Goal: Task Accomplishment & Management: Manage account settings

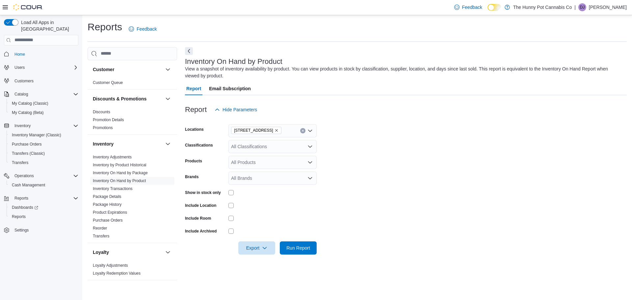
scroll to position [1, 0]
click at [42, 101] on span "My Catalog (Classic)" at bounding box center [30, 103] width 37 height 5
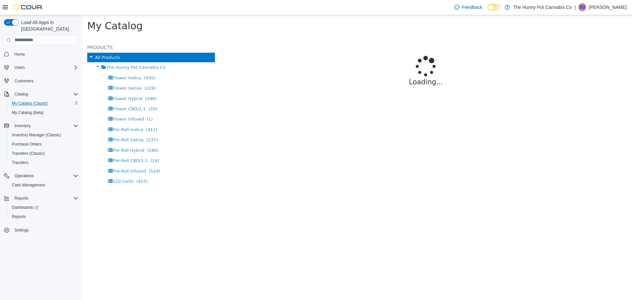
select select "**********"
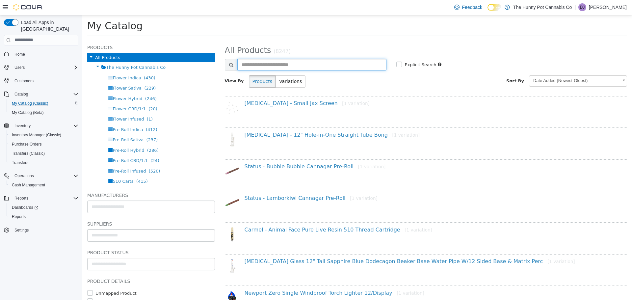
click at [369, 66] on input "text" at bounding box center [311, 65] width 149 height 12
type input "******"
select select "**********"
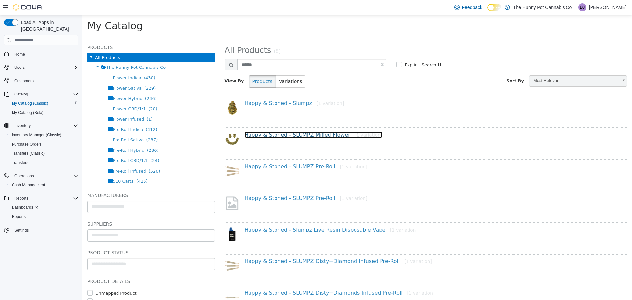
click at [330, 136] on link "Happy & Stoned - SLUMPZ Milled Flower [1 variation]" at bounding box center [314, 134] width 138 height 6
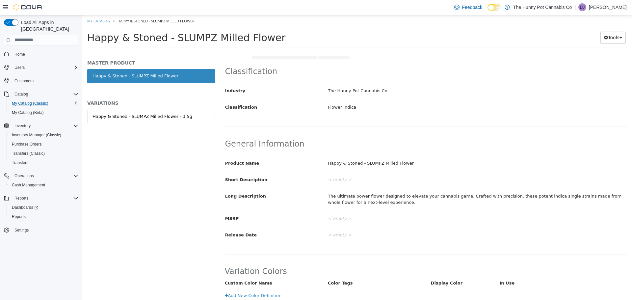
scroll to position [27, 0]
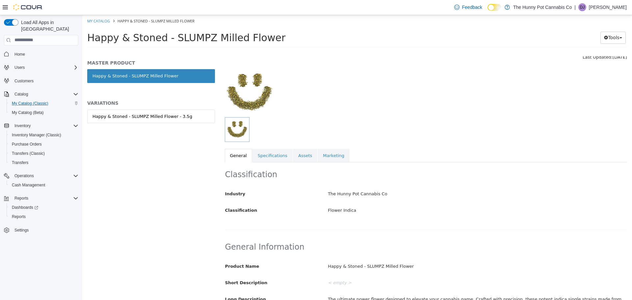
select select "**********"
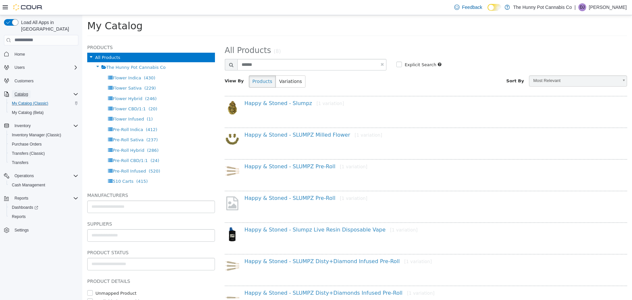
click at [27, 92] on span "Catalog" at bounding box center [20, 94] width 13 height 5
click at [283, 134] on link "Happy & Stoned - SLUMPZ Milled Flower [1 variation]" at bounding box center [314, 134] width 138 height 6
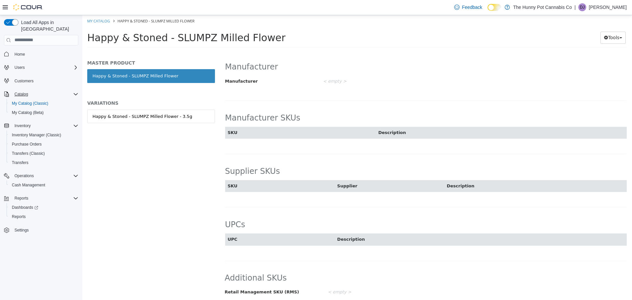
scroll to position [391, 0]
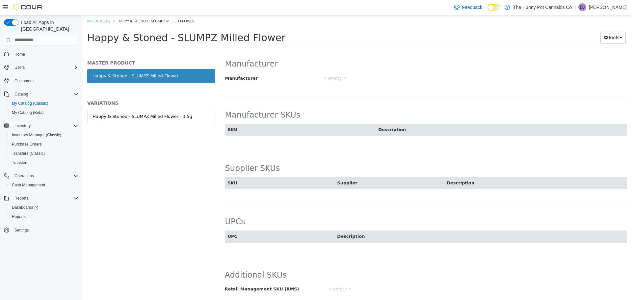
click at [271, 182] on th "SKU" at bounding box center [280, 183] width 110 height 12
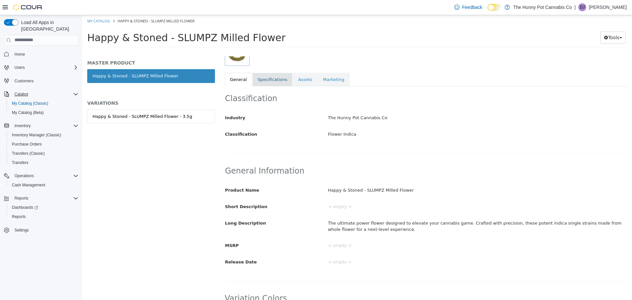
scroll to position [103, 0]
click at [176, 116] on div "Happy & Stoned - SLUMPZ Milled Flower - 3.5g" at bounding box center [143, 116] width 100 height 7
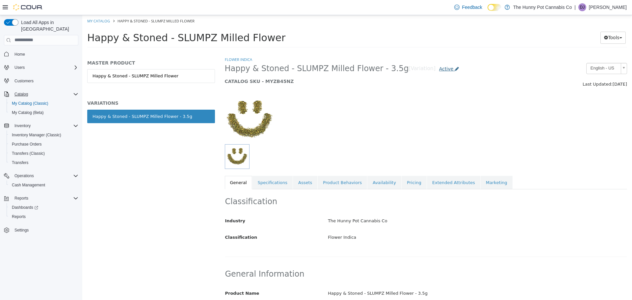
click at [439, 68] on span "Active" at bounding box center [446, 68] width 14 height 5
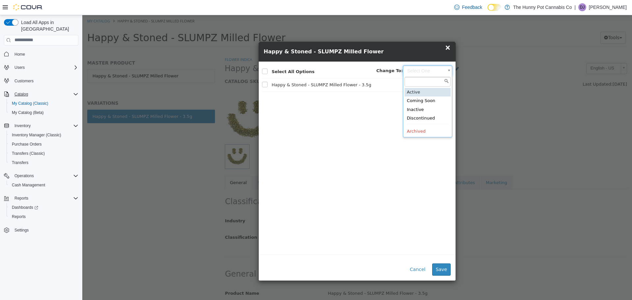
click at [425, 51] on body "Saving Bulk Changes... × My Catalog Happy & Stoned - SLUMPZ Milled Flower Happy…" at bounding box center [357, 33] width 550 height 37
click at [421, 51] on body "Saving Bulk Changes... × My Catalog Happy & Stoned - SLUMPZ Milled Flower Happy…" at bounding box center [357, 33] width 550 height 37
click at [421, 270] on button "Cancel" at bounding box center [417, 269] width 23 height 12
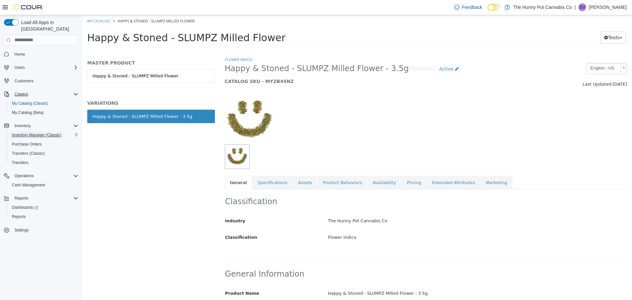
click at [43, 132] on span "Inventory Manager (Classic)" at bounding box center [36, 134] width 49 height 5
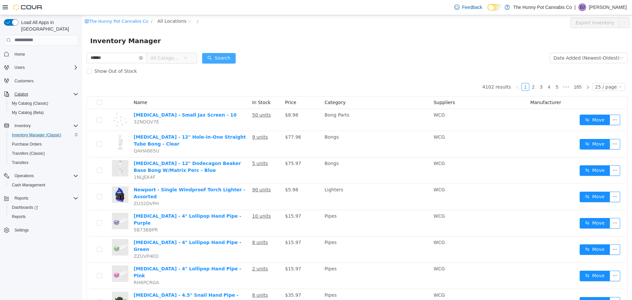
type input "******"
click at [236, 57] on button "Search" at bounding box center [219, 58] width 34 height 11
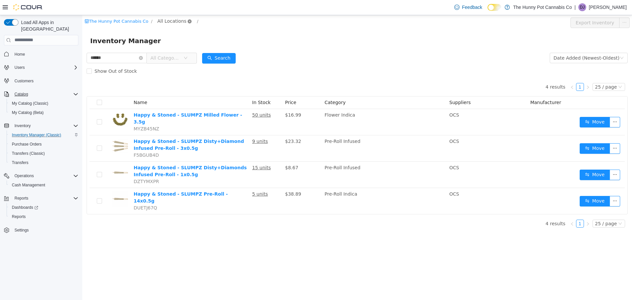
click at [188, 20] on icon "icon: close-circle" at bounding box center [190, 21] width 4 height 4
click at [188, 22] on icon "icon: close-circle" at bounding box center [190, 21] width 4 height 4
click at [188, 20] on icon "icon: close-circle" at bounding box center [190, 21] width 4 height 4
click at [147, 57] on input "******" at bounding box center [117, 57] width 60 height 11
click at [143, 59] on icon "icon: close-circle" at bounding box center [141, 58] width 4 height 4
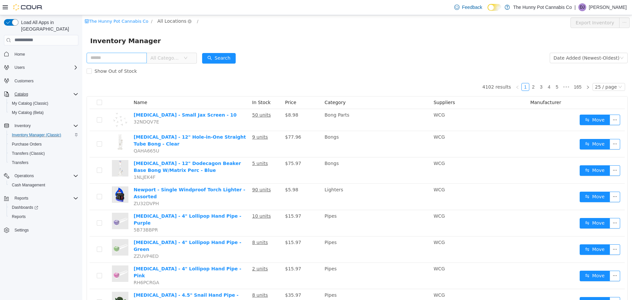
click at [188, 23] on icon "icon: down" at bounding box center [190, 21] width 4 height 5
type input "***"
click at [186, 56] on span "2103 Yonge St" at bounding box center [191, 56] width 46 height 5
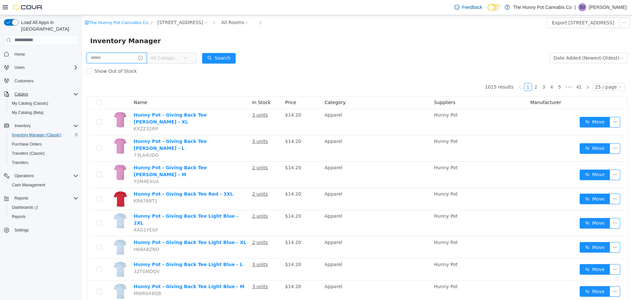
click at [143, 58] on input "text" at bounding box center [117, 57] width 60 height 11
type input "******"
click at [242, 59] on button "Search" at bounding box center [225, 58] width 34 height 11
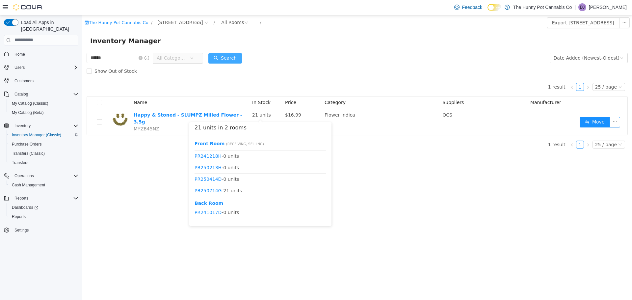
scroll to position [8, 0]
click at [209, 191] on link "PR250714G" at bounding box center [208, 190] width 27 height 5
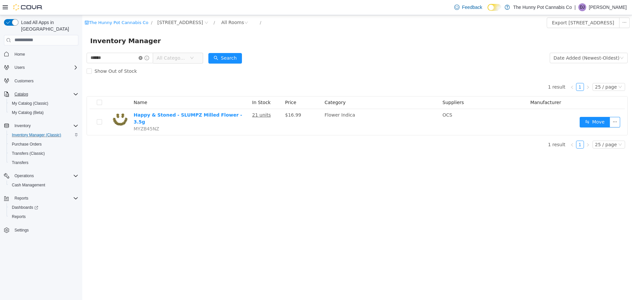
click at [143, 56] on icon "icon: close-circle" at bounding box center [141, 58] width 4 height 4
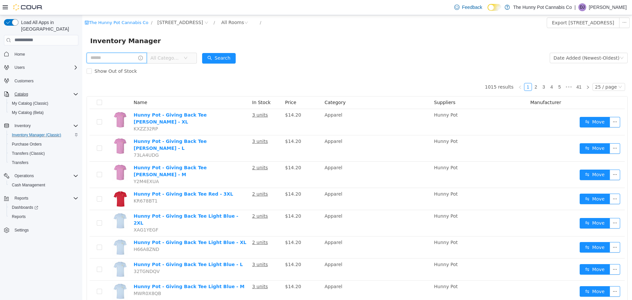
click at [133, 59] on input "text" at bounding box center [117, 57] width 60 height 11
type input "**********"
click at [242, 55] on button "Search" at bounding box center [225, 58] width 34 height 11
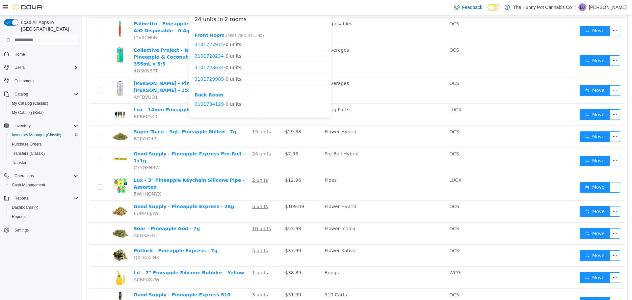
scroll to position [89, 0]
click at [207, 81] on link "3101738044" at bounding box center [209, 81] width 29 height 5
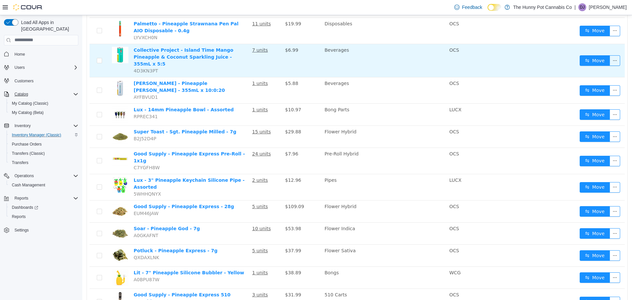
scroll to position [0, 0]
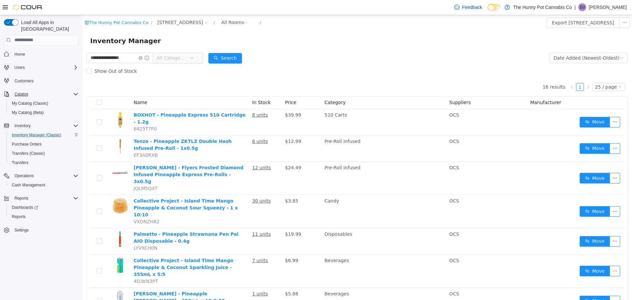
click at [149, 60] on span at bounding box center [144, 57] width 11 height 5
drag, startPoint x: 163, startPoint y: 58, endPoint x: 159, endPoint y: 58, distance: 4.0
click at [149, 58] on span at bounding box center [144, 57] width 11 height 5
click at [143, 58] on icon "icon: close-circle" at bounding box center [141, 58] width 4 height 4
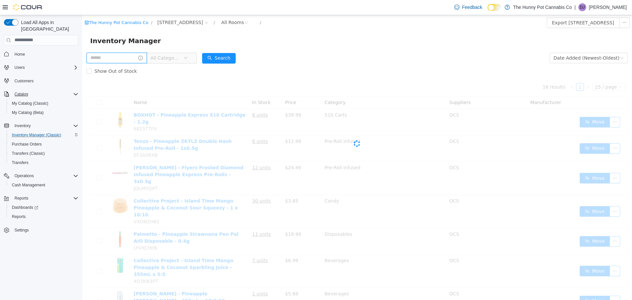
click at [138, 59] on input "text" at bounding box center [117, 57] width 60 height 11
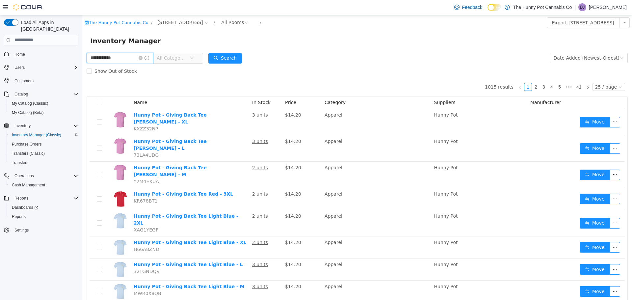
type input "**********"
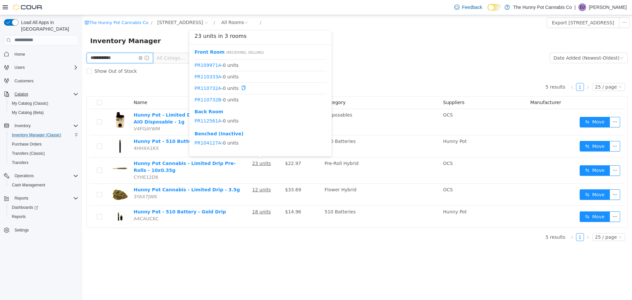
scroll to position [285, 0]
click at [210, 99] on link "PR1151510" at bounding box center [208, 98] width 27 height 5
click at [208, 100] on link "PR1151510" at bounding box center [208, 98] width 27 height 5
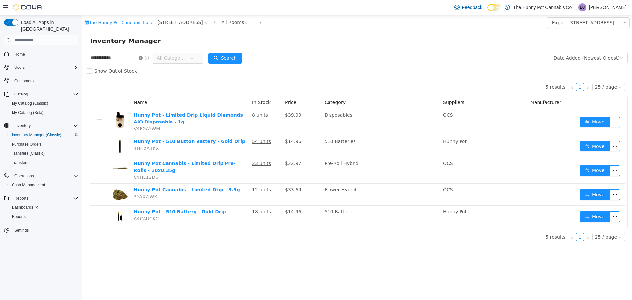
click at [143, 56] on icon "icon: close-circle" at bounding box center [141, 58] width 4 height 4
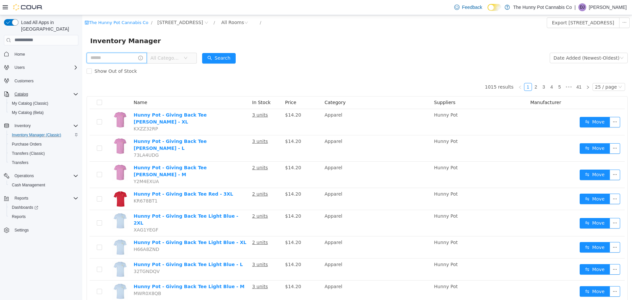
click at [144, 58] on input "text" at bounding box center [117, 57] width 60 height 11
type input "**********"
click at [242, 58] on button "Search" at bounding box center [225, 58] width 34 height 11
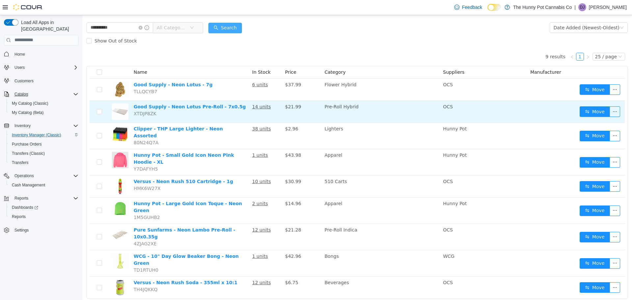
scroll to position [30, 0]
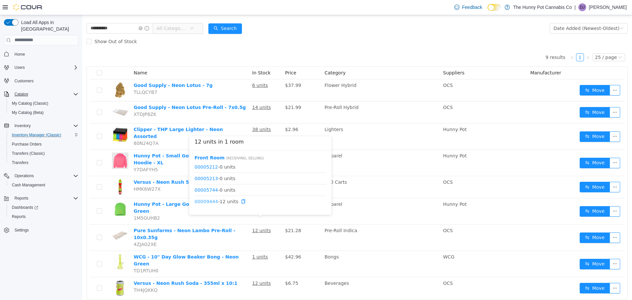
click at [211, 200] on link "00009444" at bounding box center [206, 200] width 23 height 5
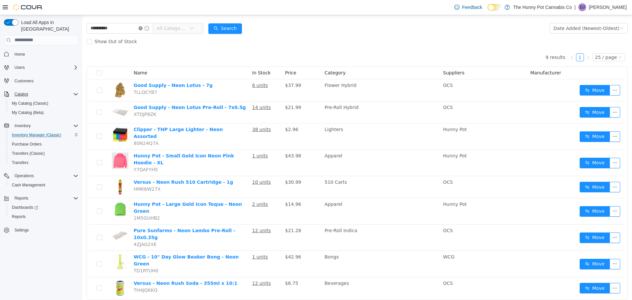
click at [143, 29] on icon "icon: close-circle" at bounding box center [141, 28] width 4 height 4
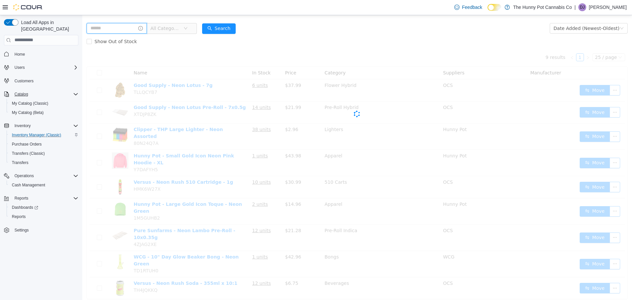
click at [129, 31] on input "text" at bounding box center [117, 28] width 60 height 11
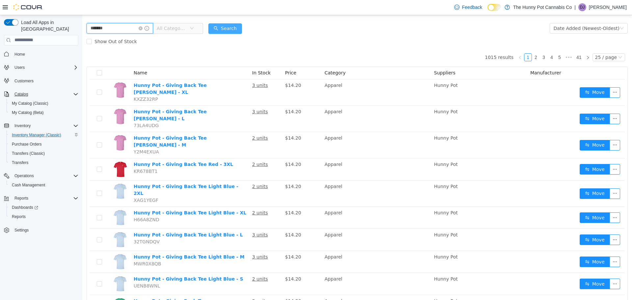
type input "*******"
click at [242, 29] on button "Search" at bounding box center [225, 28] width 34 height 11
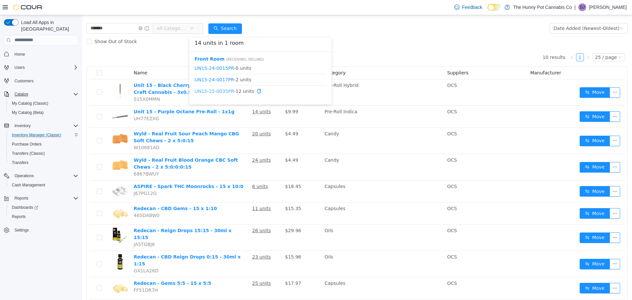
click at [225, 91] on link "UN15-25-0035PR" at bounding box center [215, 90] width 40 height 5
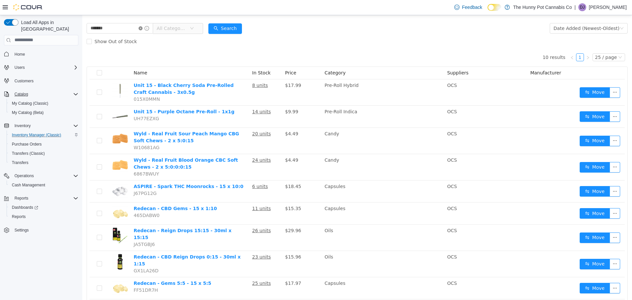
click at [143, 28] on icon "icon: close-circle" at bounding box center [141, 28] width 4 height 4
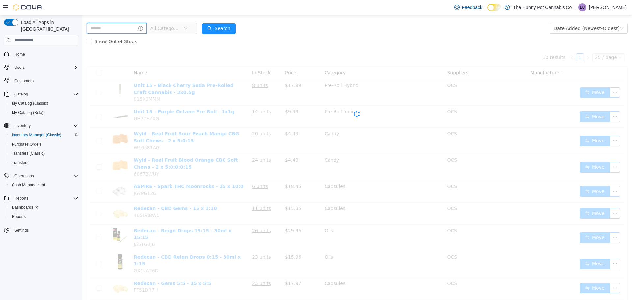
click at [129, 29] on input "text" at bounding box center [117, 28] width 60 height 11
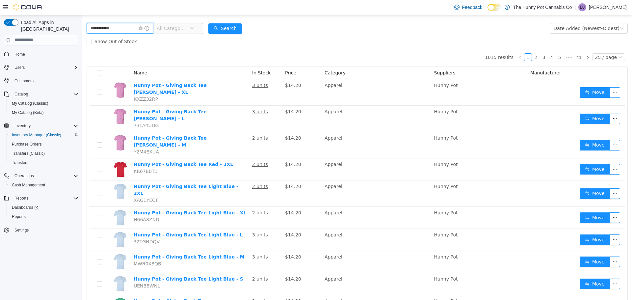
type input "**********"
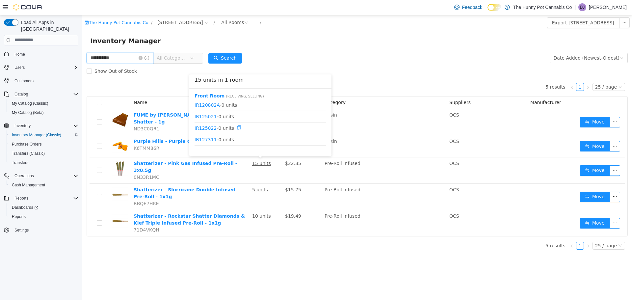
scroll to position [20, 0]
click at [207, 143] on link "IR131752" at bounding box center [206, 142] width 22 height 5
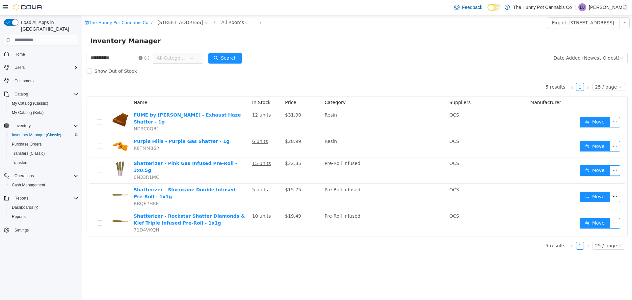
click at [143, 58] on icon "icon: close-circle" at bounding box center [141, 58] width 4 height 4
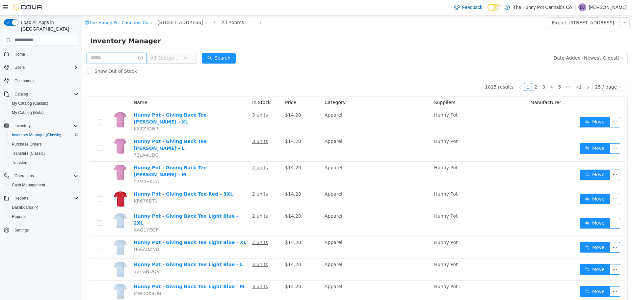
click at [123, 61] on input "text" at bounding box center [117, 57] width 60 height 11
type input "*********"
click at [242, 59] on button "Search" at bounding box center [225, 58] width 34 height 11
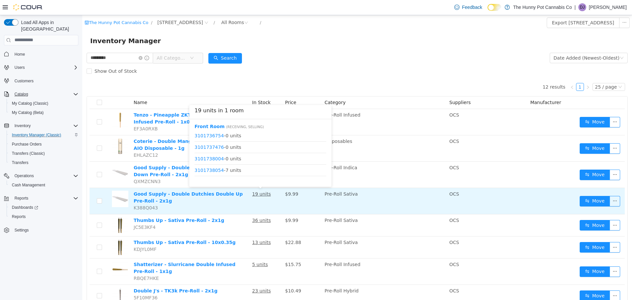
click at [262, 193] on u "19 units" at bounding box center [261, 193] width 19 height 5
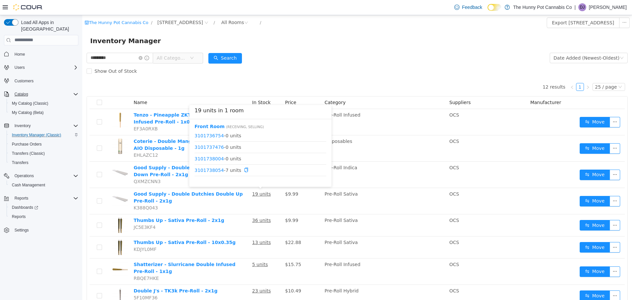
scroll to position [8, 0]
click at [213, 164] on link "3101738054" at bounding box center [209, 161] width 29 height 5
click at [210, 174] on link "3101738160" at bounding box center [209, 173] width 29 height 5
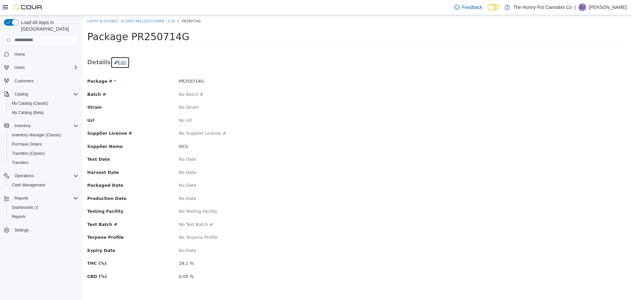
click at [121, 63] on button "Edit" at bounding box center [120, 62] width 19 height 12
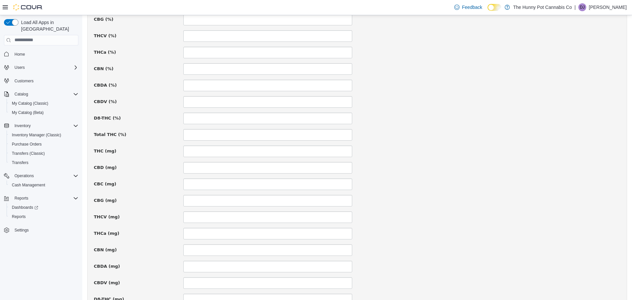
scroll to position [348, 0]
click at [236, 134] on input at bounding box center [267, 134] width 169 height 12
type input "*"
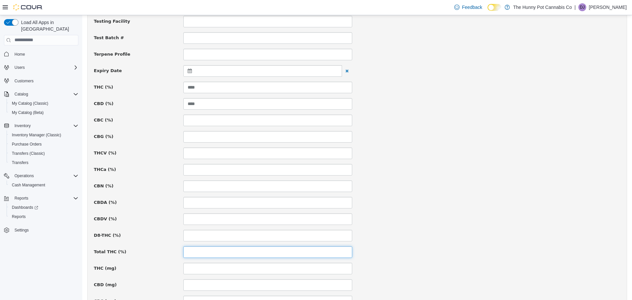
scroll to position [230, 0]
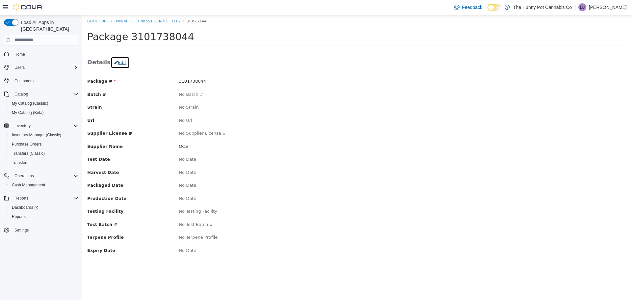
click at [122, 62] on button "Edit" at bounding box center [120, 62] width 19 height 12
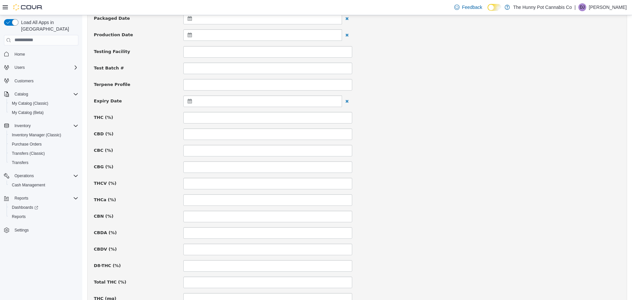
scroll to position [199, 0]
click at [262, 120] on input at bounding box center [267, 119] width 169 height 12
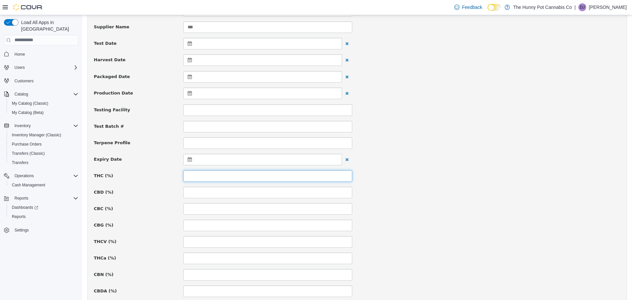
scroll to position [142, 0]
type input "****"
click at [250, 195] on input at bounding box center [267, 193] width 169 height 12
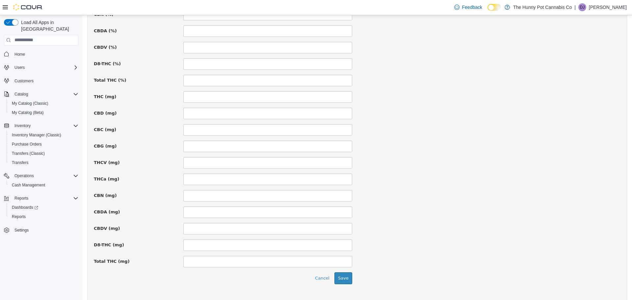
scroll to position [417, 0]
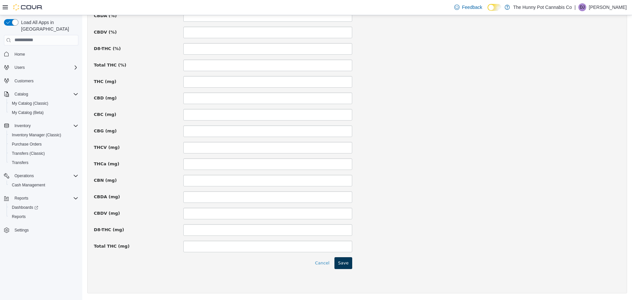
type input "***"
click at [347, 260] on button "Save" at bounding box center [343, 263] width 18 height 12
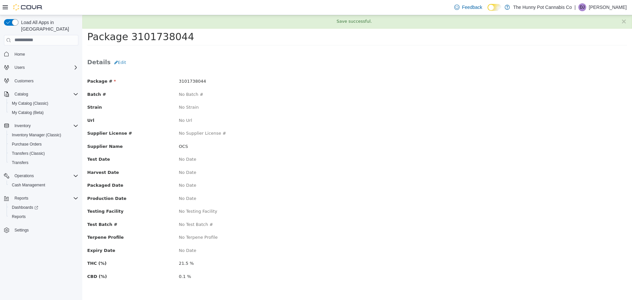
scroll to position [0, 0]
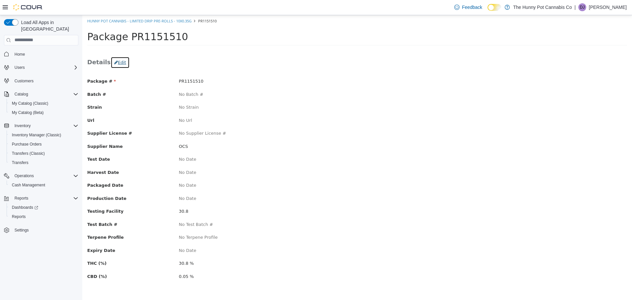
click at [121, 65] on button "Edit" at bounding box center [120, 62] width 19 height 12
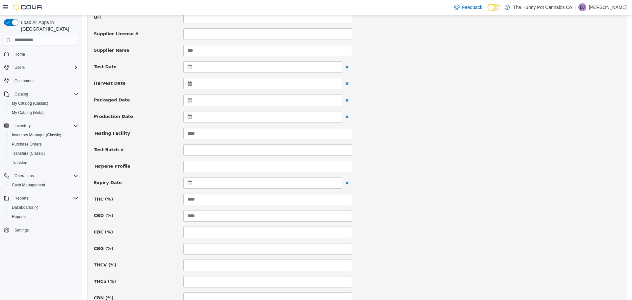
scroll to position [119, 0]
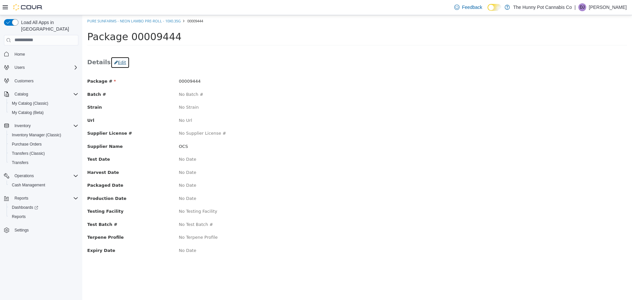
click at [118, 62] on button "Edit" at bounding box center [120, 62] width 19 height 12
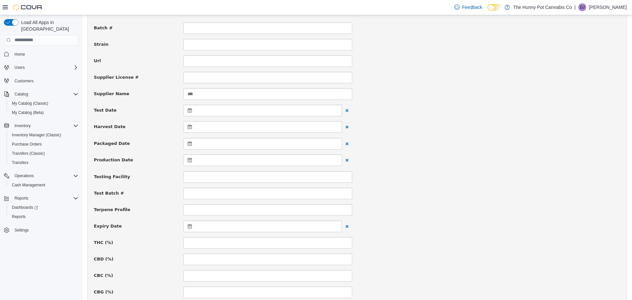
scroll to position [76, 0]
click at [226, 245] on input at bounding box center [267, 242] width 169 height 12
type input "****"
click at [221, 259] on input at bounding box center [267, 259] width 169 height 12
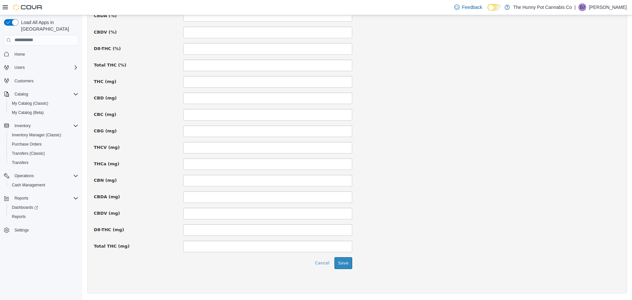
scroll to position [416, 0]
type input "***"
click at [344, 265] on button "Save" at bounding box center [343, 264] width 18 height 12
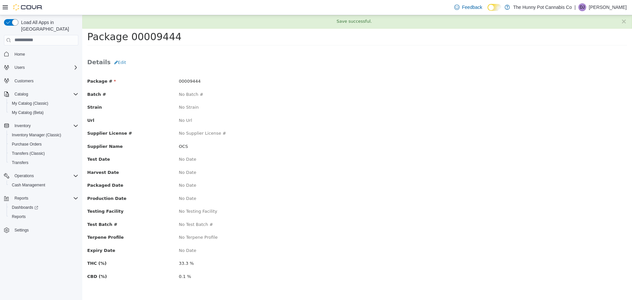
scroll to position [0, 0]
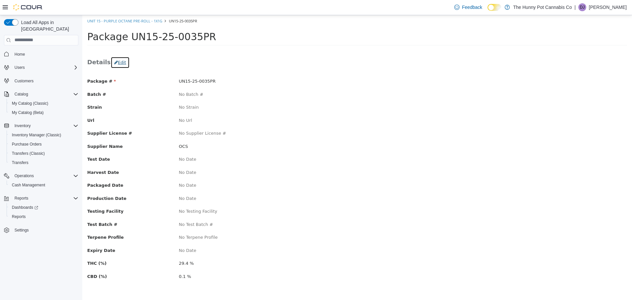
click at [124, 61] on button "Edit" at bounding box center [120, 62] width 19 height 12
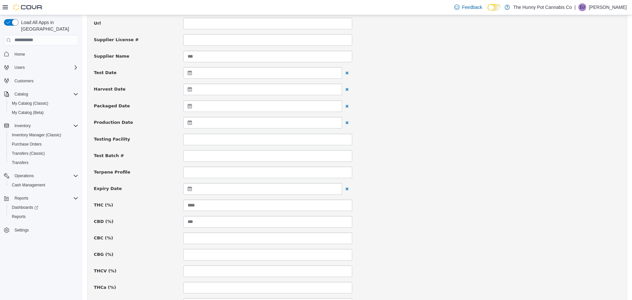
scroll to position [114, 0]
